Goal: Task Accomplishment & Management: Complete application form

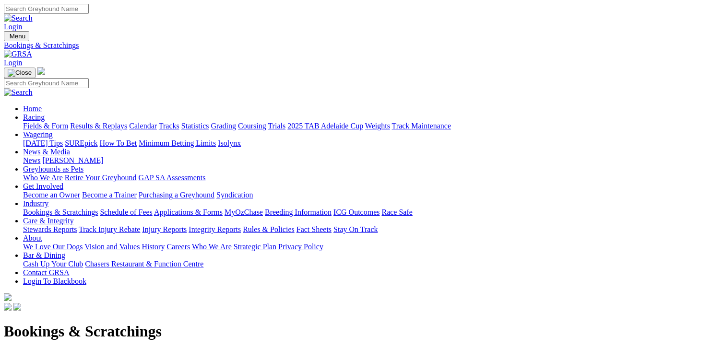
scroll to position [96, 0]
